Goal: Task Accomplishment & Management: Manage account settings

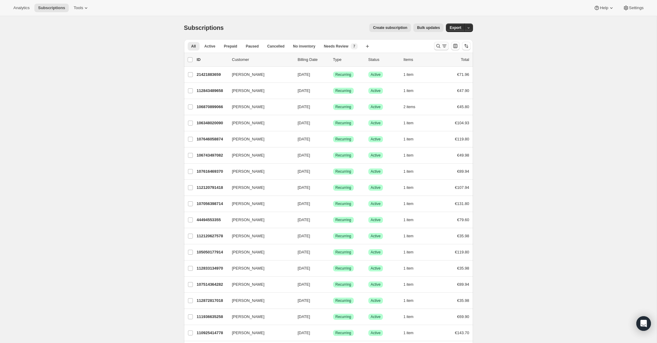
click at [437, 48] on icon "Search and filter results" at bounding box center [438, 46] width 6 height 6
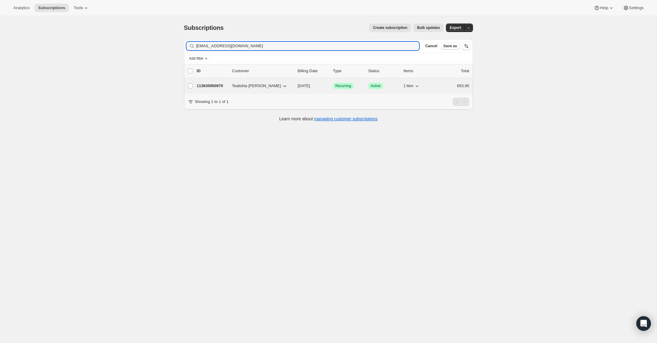
type input "[EMAIL_ADDRESS][DOMAIN_NAME]"
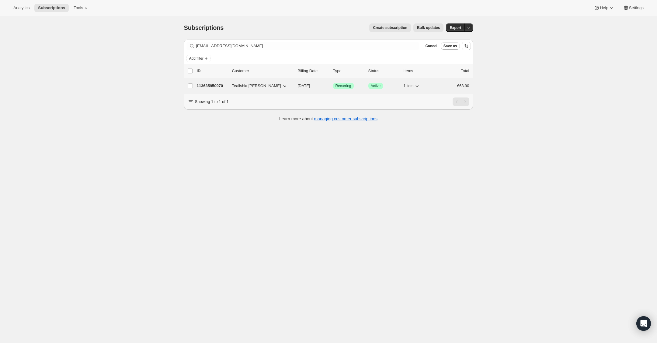
click at [214, 87] on p "113635950970" at bounding box center [212, 86] width 30 height 6
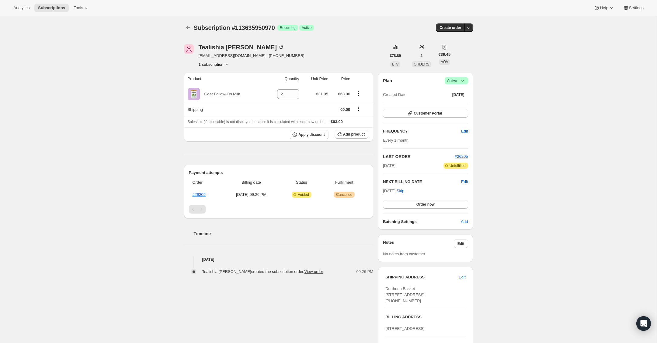
click at [463, 79] on icon at bounding box center [463, 81] width 6 height 6
click at [459, 101] on span "Cancel subscription" at bounding box center [455, 103] width 34 height 5
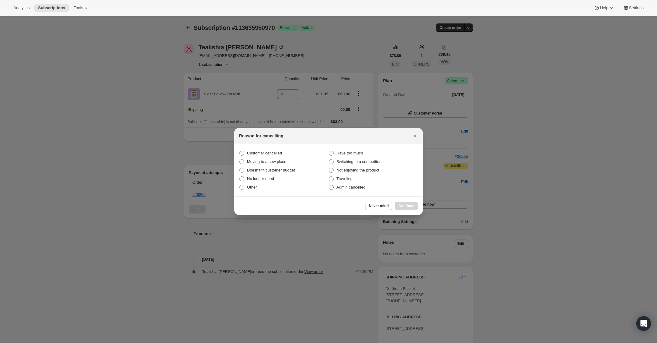
click at [332, 188] on span ":rbu:" at bounding box center [331, 187] width 5 height 5
click at [329, 185] on input "Admin cancelled" at bounding box center [329, 185] width 0 height 0
radio input "true"
click at [409, 204] on span "Continue" at bounding box center [407, 205] width 16 height 5
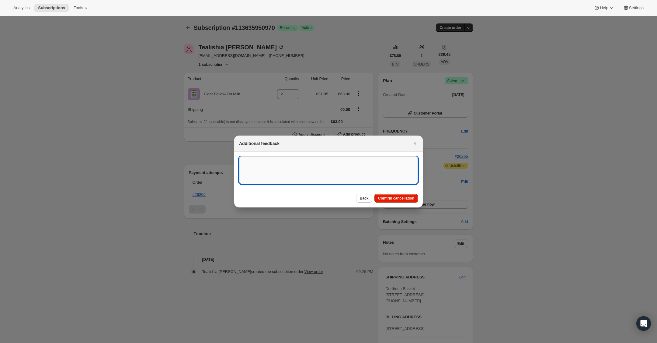
click at [269, 165] on textarea ":rbu:" at bounding box center [328, 169] width 179 height 27
type textarea "US Billing"
click at [398, 198] on span "Confirm cancellation" at bounding box center [396, 198] width 36 height 5
